Goal: Information Seeking & Learning: Learn about a topic

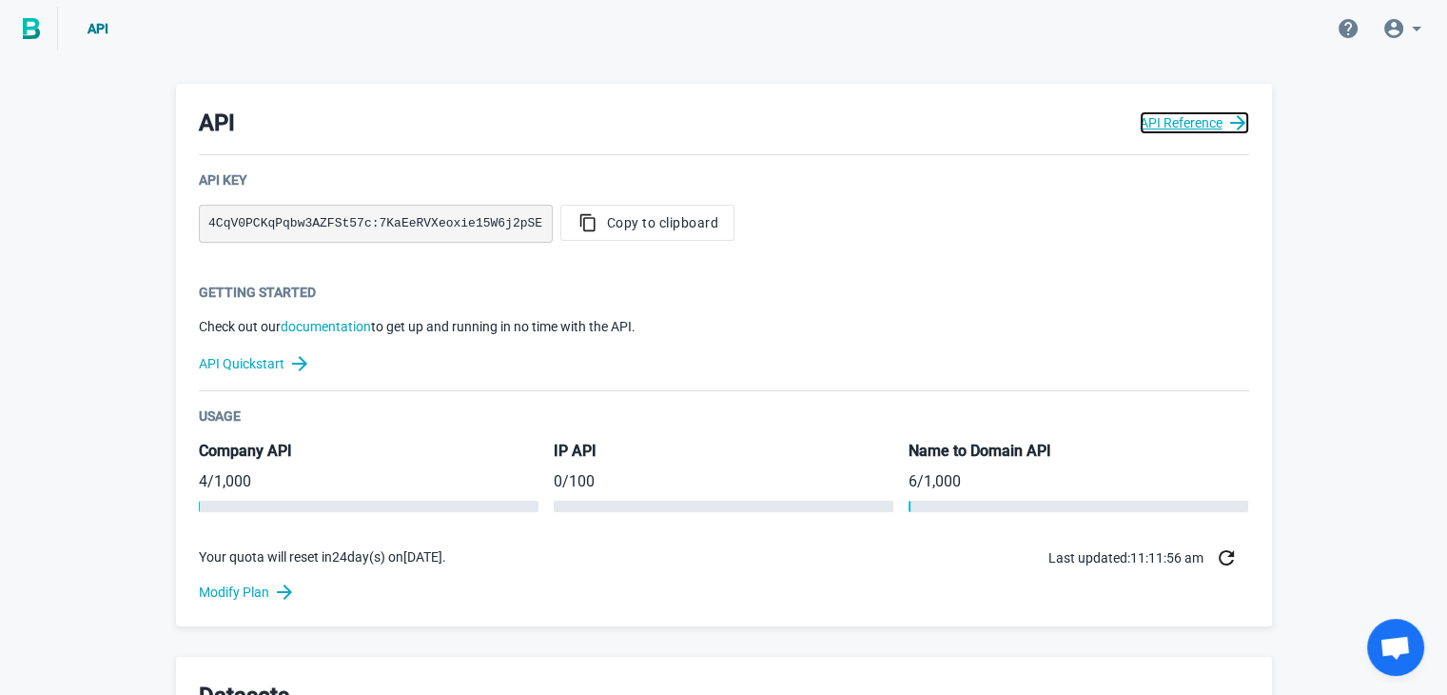
click at [1165, 117] on link "API Reference" at bounding box center [1194, 122] width 109 height 23
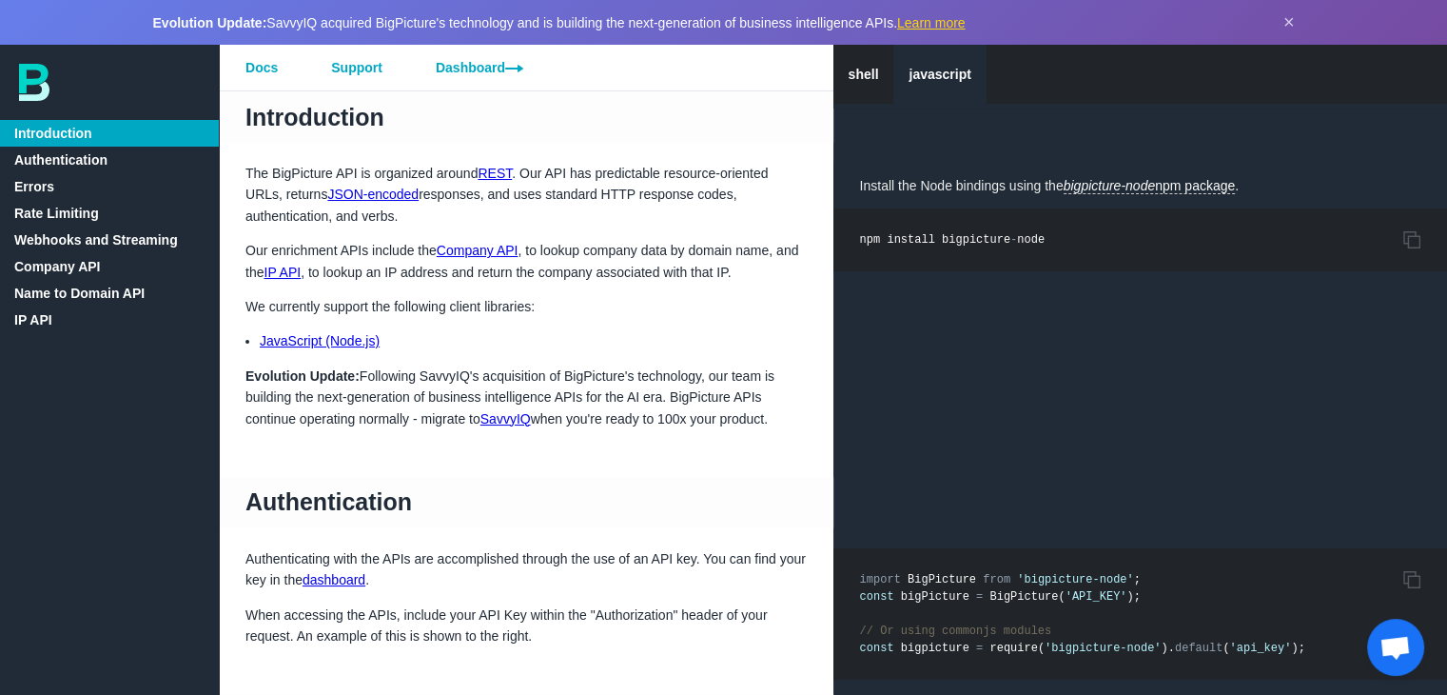
click at [150, 415] on div "shell javascript Introduction Authentication Errors HTTP Status codes Error Typ…" at bounding box center [109, 370] width 219 height 650
click at [54, 264] on link "Company API" at bounding box center [109, 266] width 219 height 27
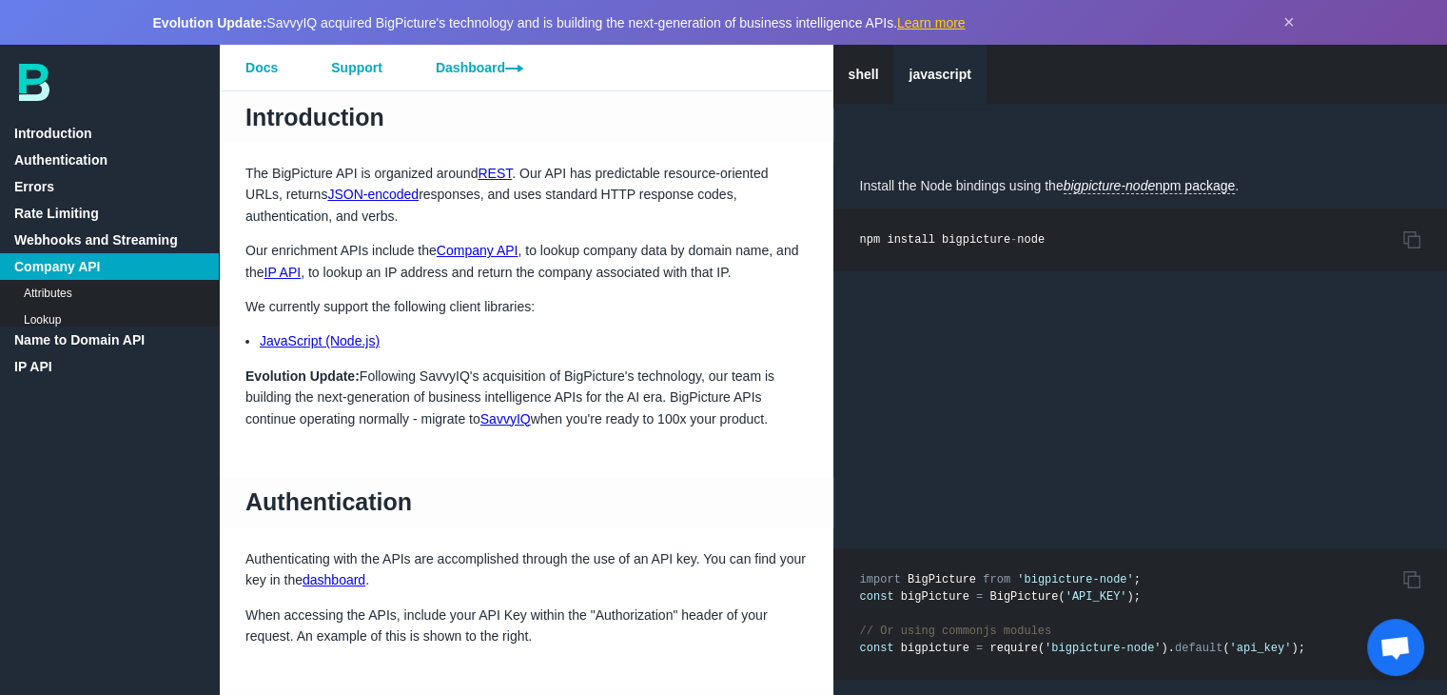
scroll to position [3647, 0]
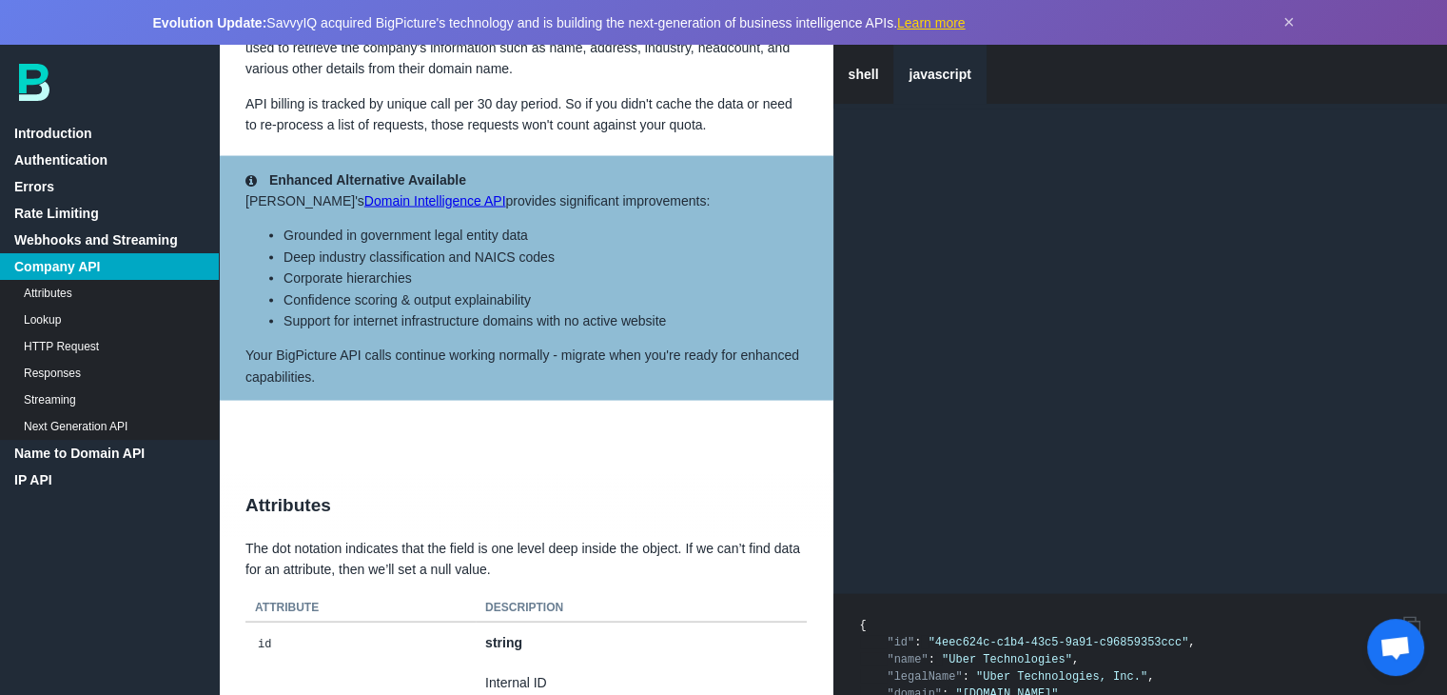
click at [58, 460] on link "Name to Domain API" at bounding box center [109, 453] width 219 height 27
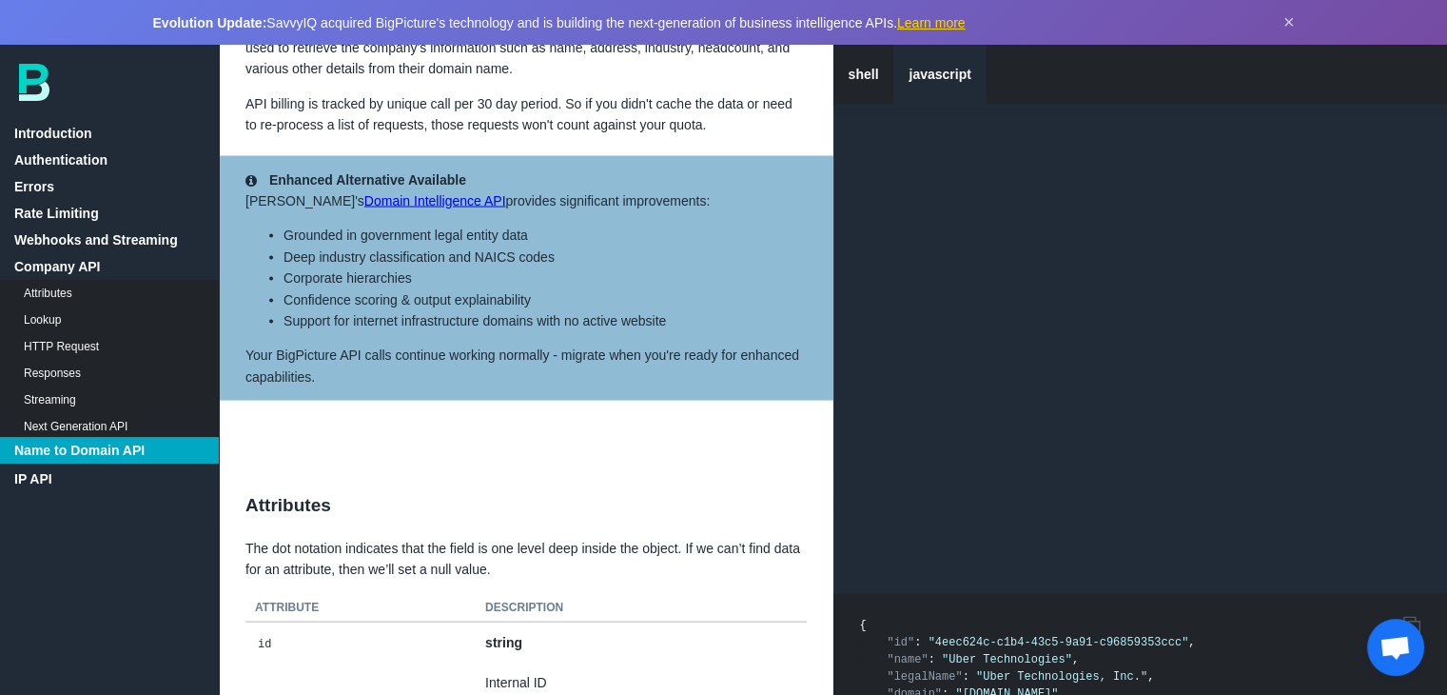
scroll to position [10536, 0]
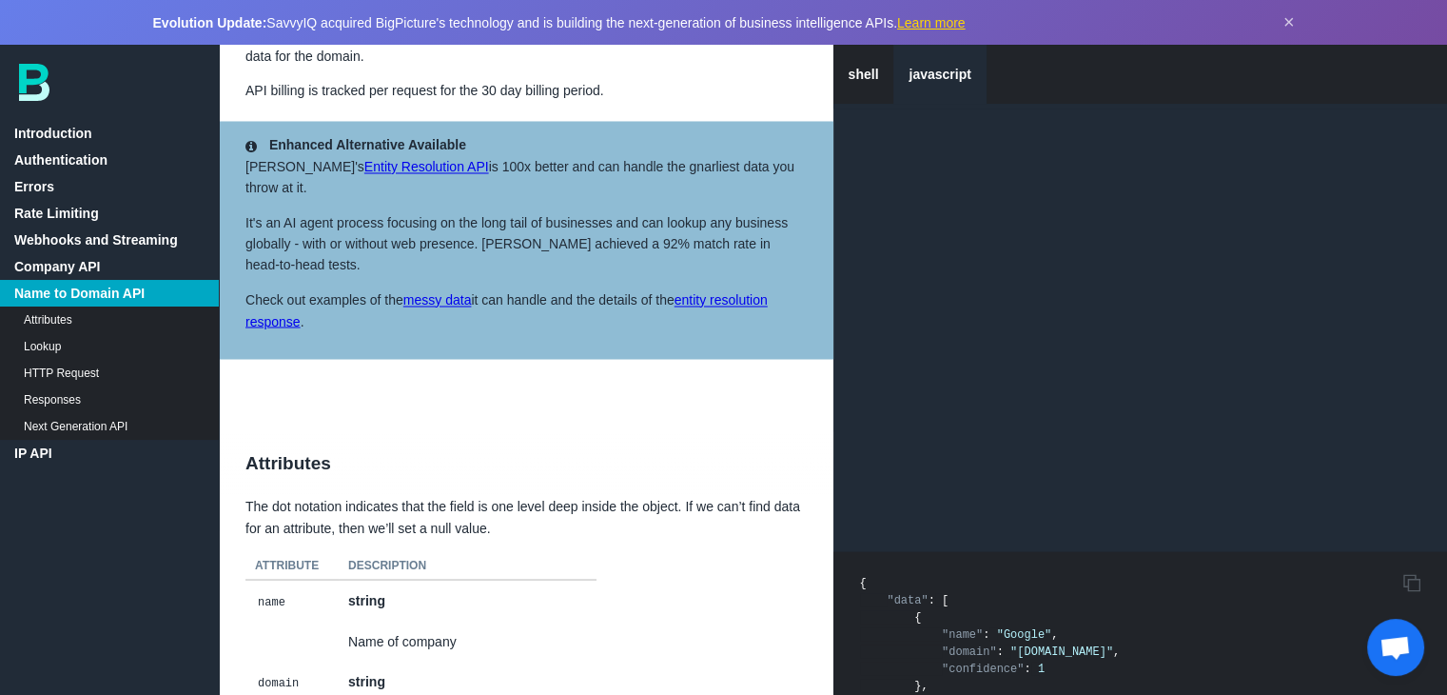
click at [80, 507] on div "shell javascript Introduction Authentication Errors HTTP Status codes Error Typ…" at bounding box center [109, 370] width 219 height 650
click at [75, 262] on link "Company API" at bounding box center [109, 266] width 219 height 27
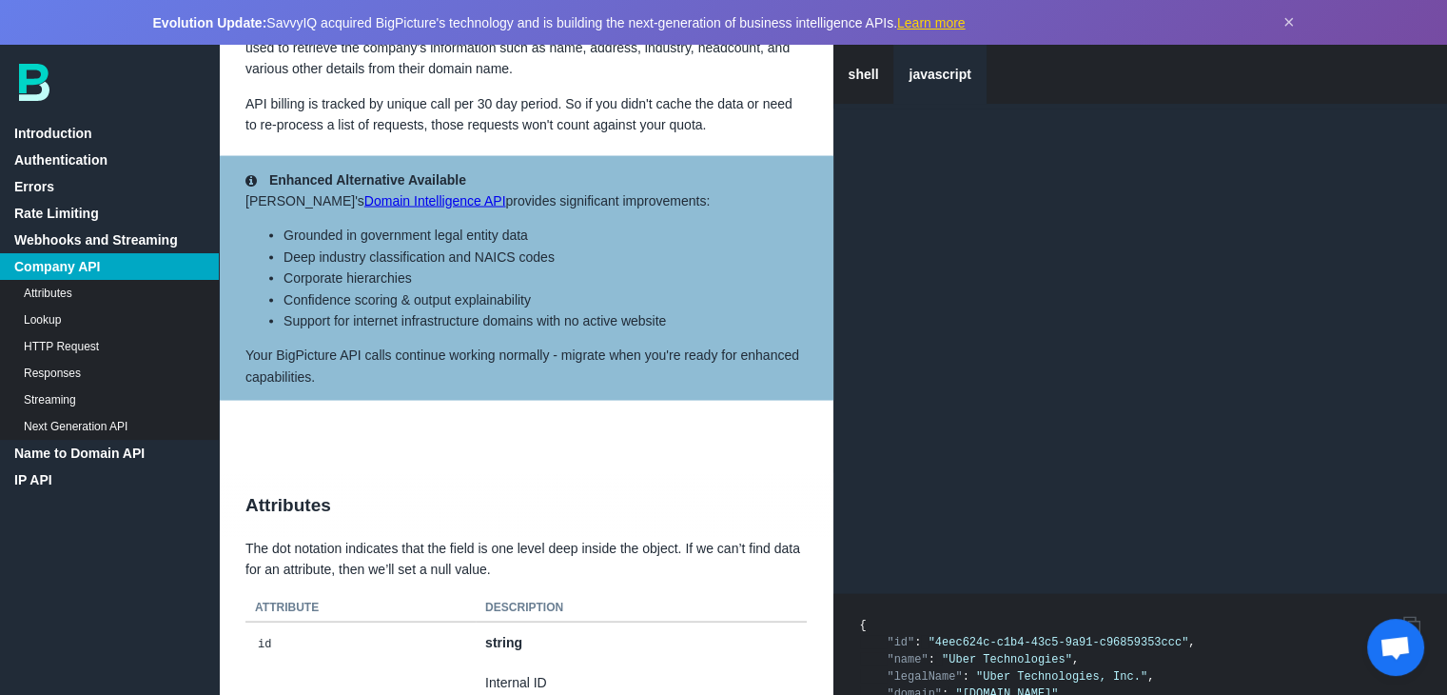
click at [171, 624] on div "shell javascript Introduction Authentication Errors HTTP Status codes Error Typ…" at bounding box center [109, 370] width 219 height 650
